Goal: Navigation & Orientation: Find specific page/section

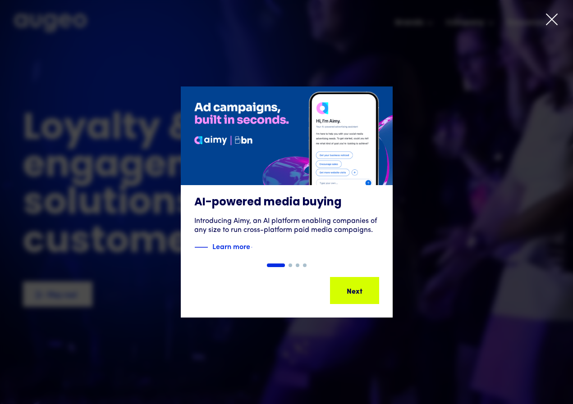
click at [550, 19] on icon at bounding box center [552, 20] width 14 height 14
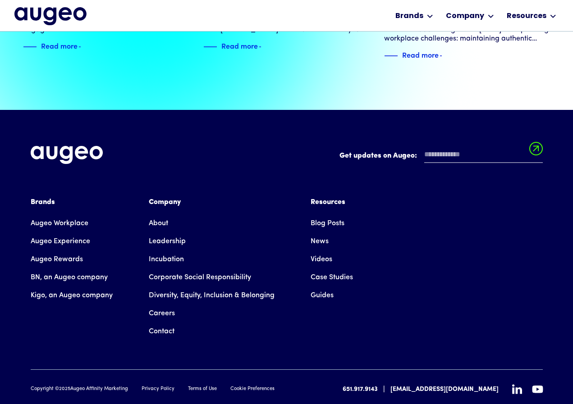
scroll to position [2031, 0]
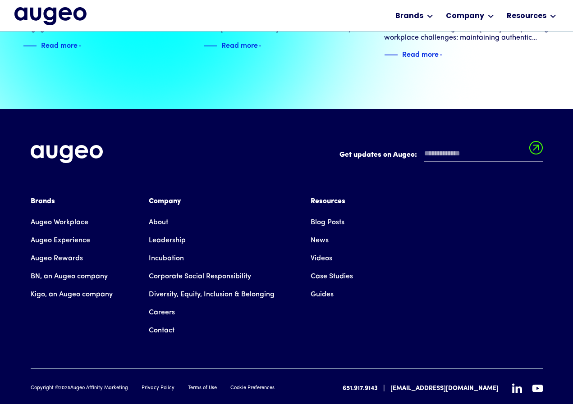
click at [46, 250] on link "Augeo Rewards" at bounding box center [57, 259] width 52 height 18
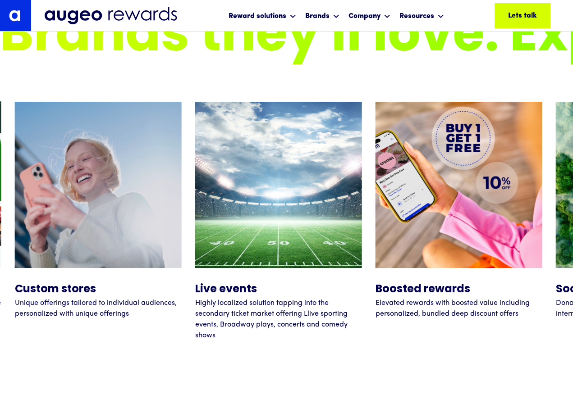
scroll to position [3613, 0]
